Goal: Check status

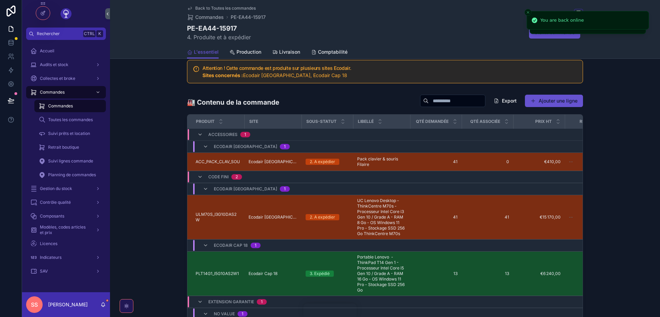
scroll to position [440, 0]
